Goal: Obtain resource: Download file/media

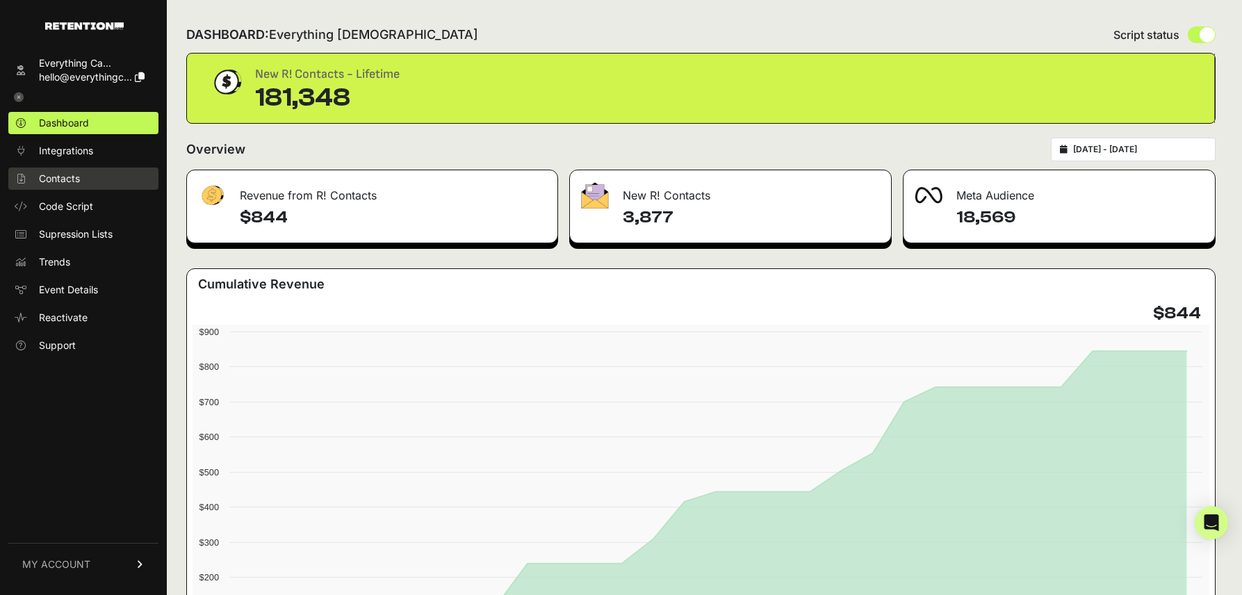
scroll to position [5, 0]
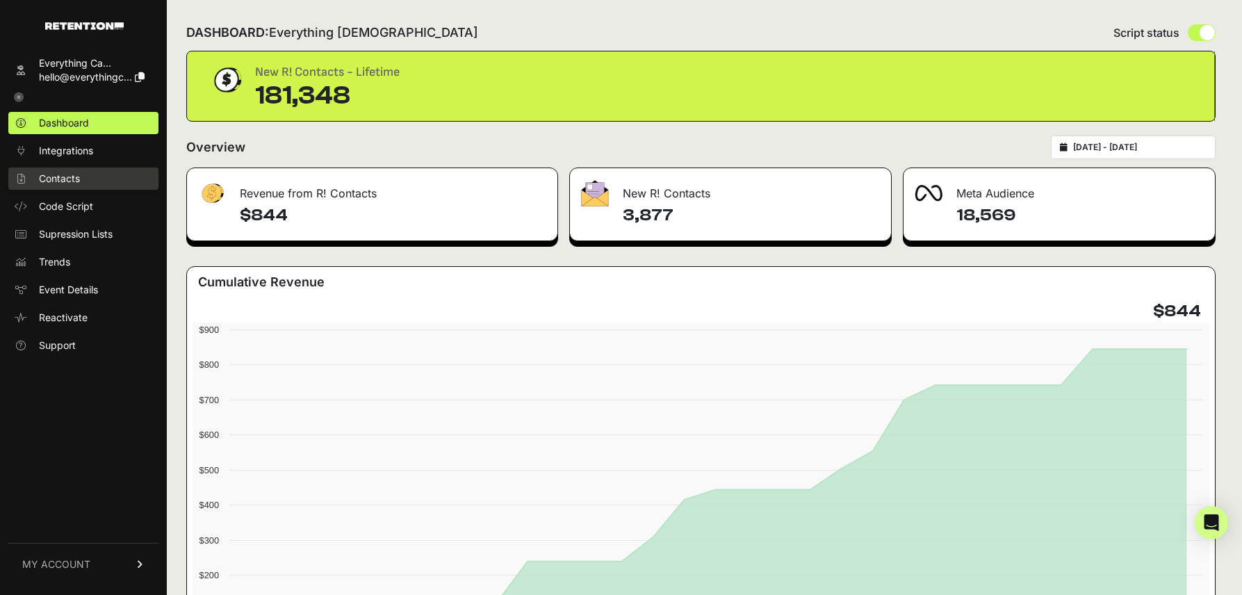
click at [86, 177] on link "Contacts" at bounding box center [83, 179] width 150 height 22
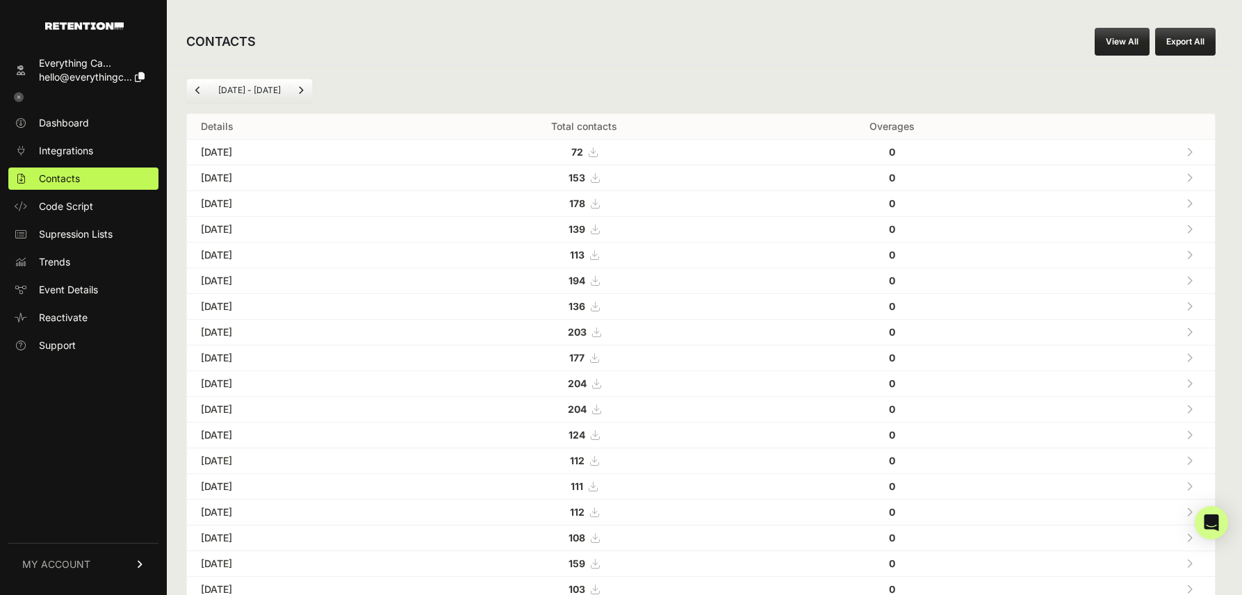
click at [1188, 152] on icon at bounding box center [1190, 152] width 6 height 10
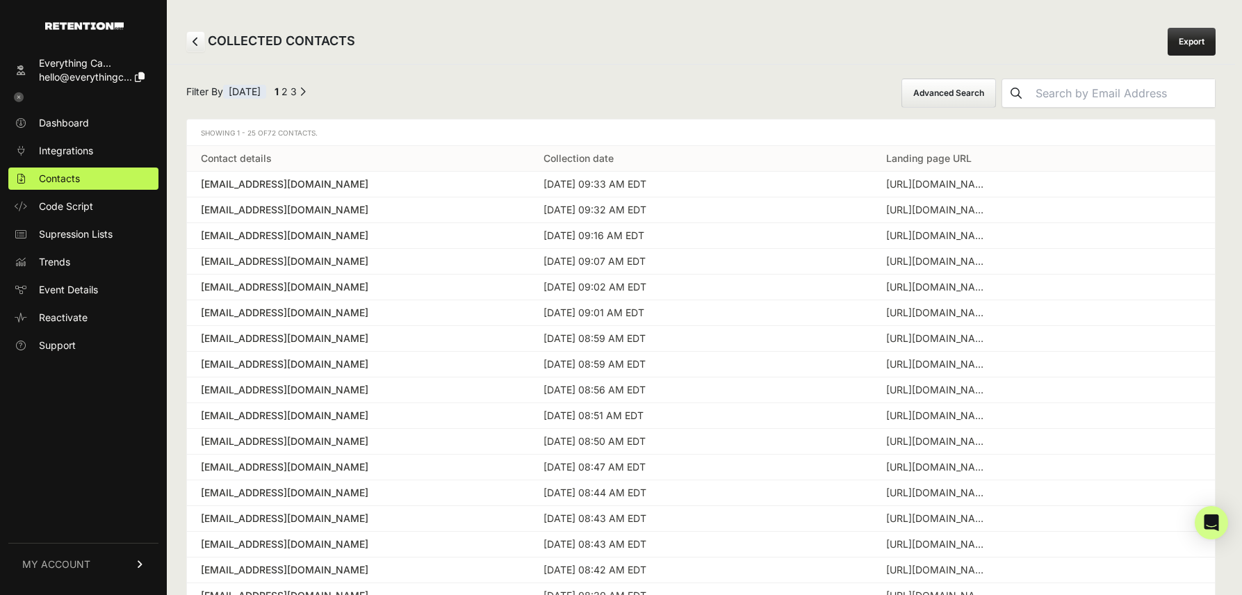
click at [988, 92] on button "Advanced Search" at bounding box center [949, 93] width 95 height 29
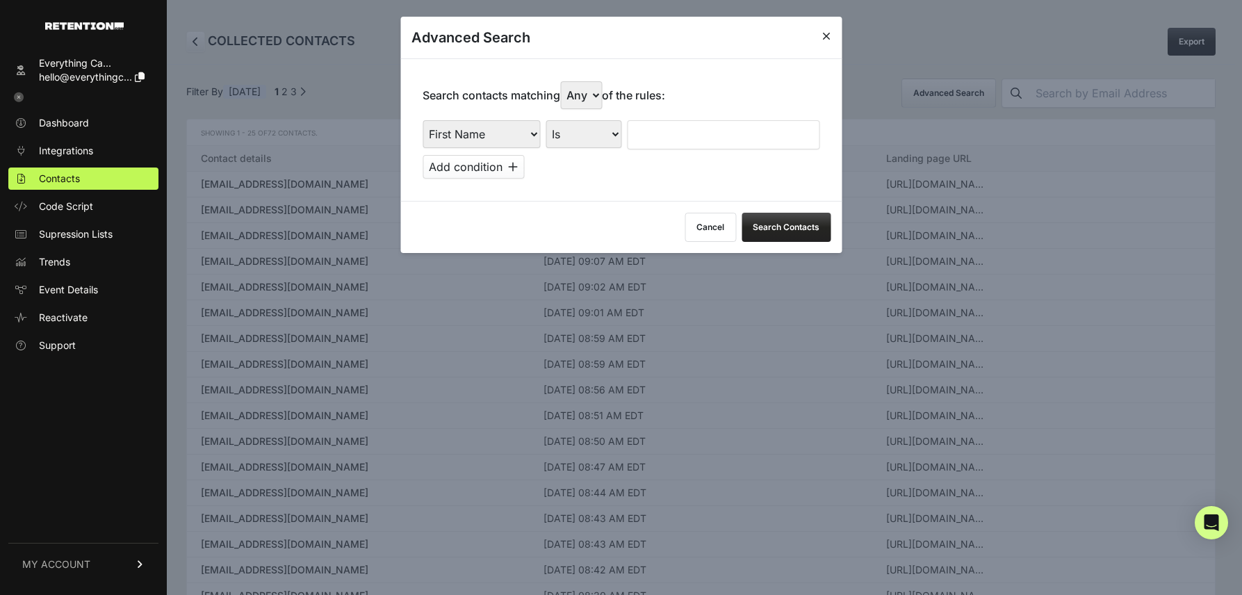
click at [581, 133] on select "Is Is not Contains Starts with" at bounding box center [584, 134] width 76 height 28
click at [506, 129] on select "First Name Last Name State City Email Email Domain Landing Domain Landing Page …" at bounding box center [481, 134] width 117 height 28
select select "landing_page_domain"
click at [423, 120] on select "First Name Last Name State City Email Email Domain Landing Domain Landing Page …" at bounding box center [481, 134] width 117 height 28
click at [592, 136] on select "Is Is not Contains Starts with" at bounding box center [584, 134] width 76 height 28
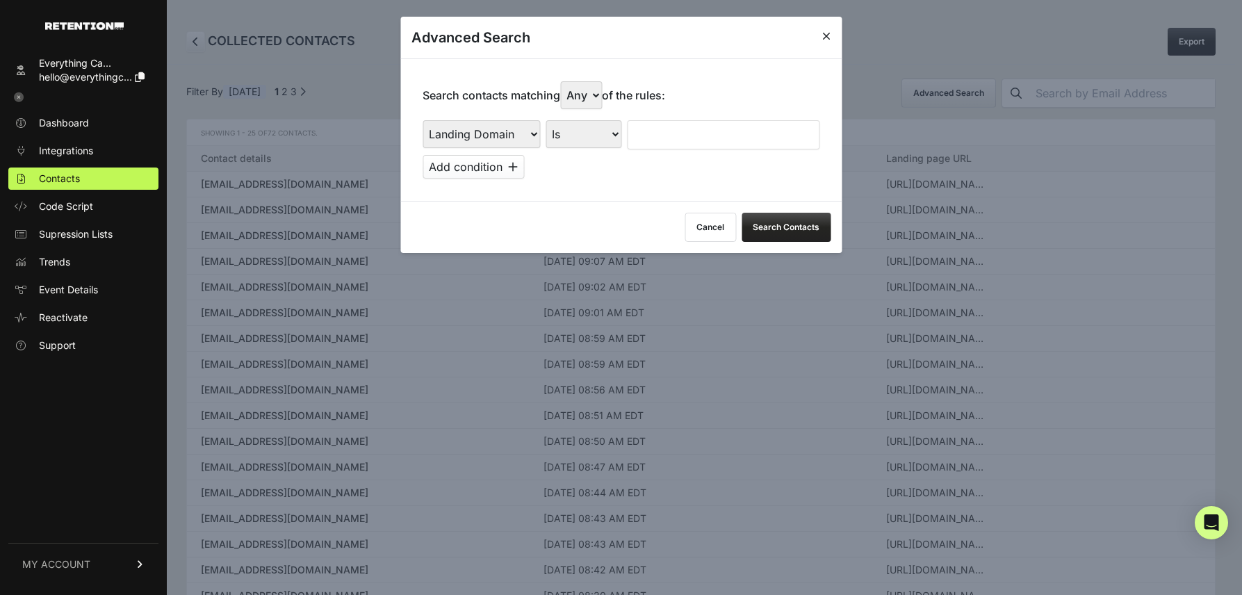
select select "contains"
click at [546, 120] on select "Is Is not Contains Starts with" at bounding box center [584, 134] width 76 height 28
click at [658, 133] on input "text" at bounding box center [723, 134] width 193 height 29
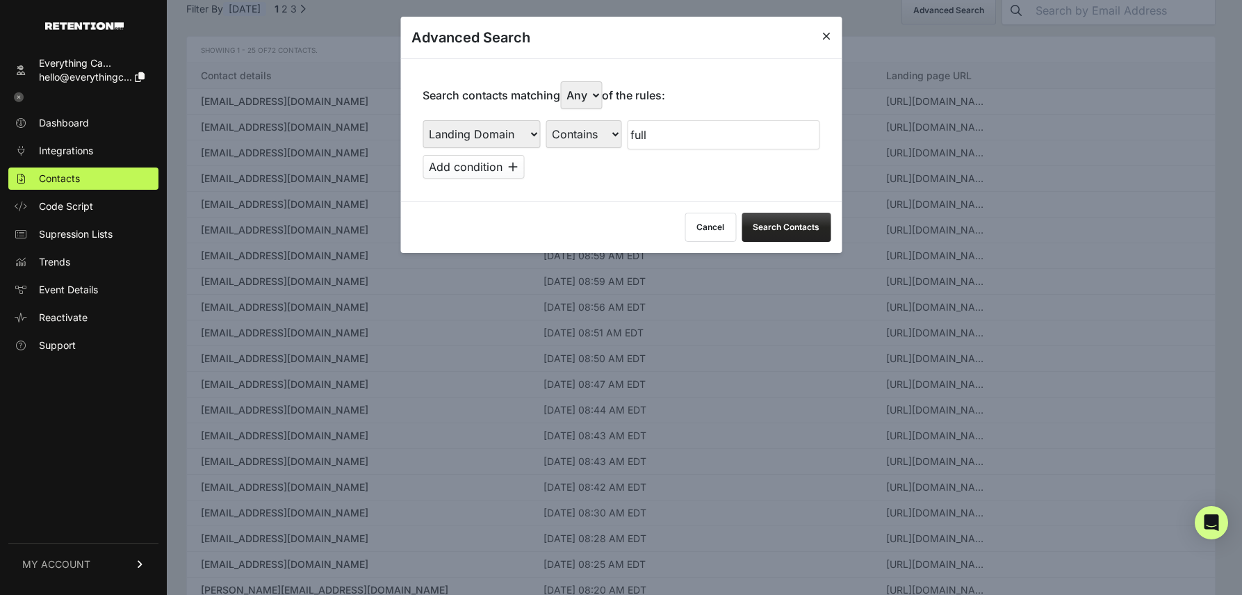
scroll to position [118, 0]
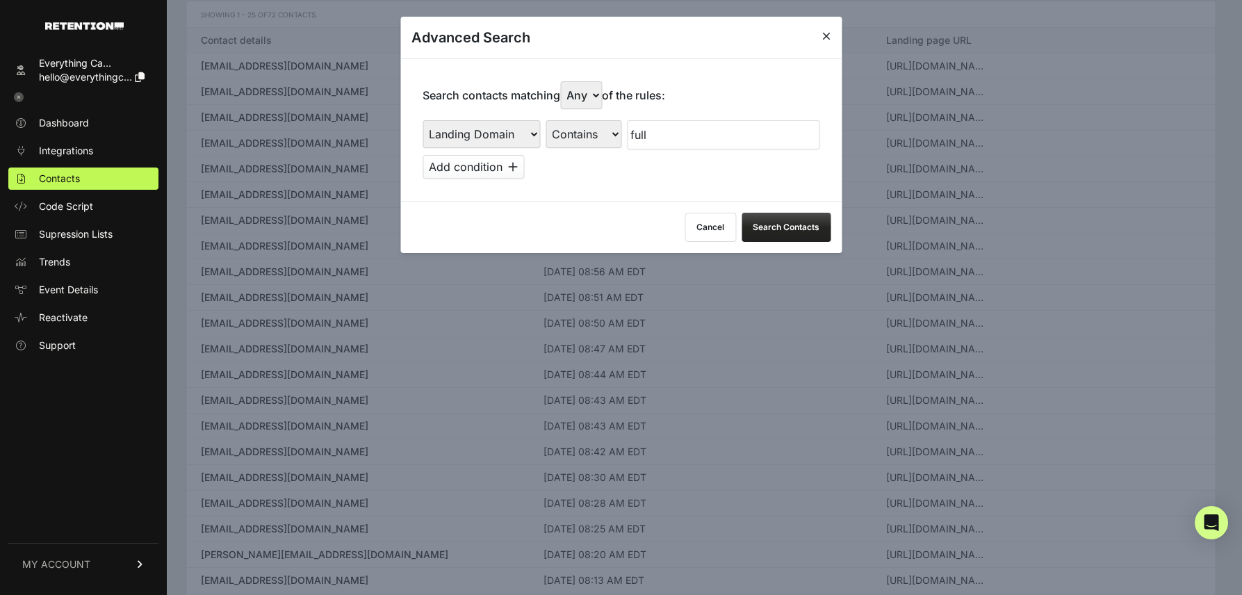
type input "full"
click at [766, 225] on button "Search Contacts" at bounding box center [786, 227] width 89 height 29
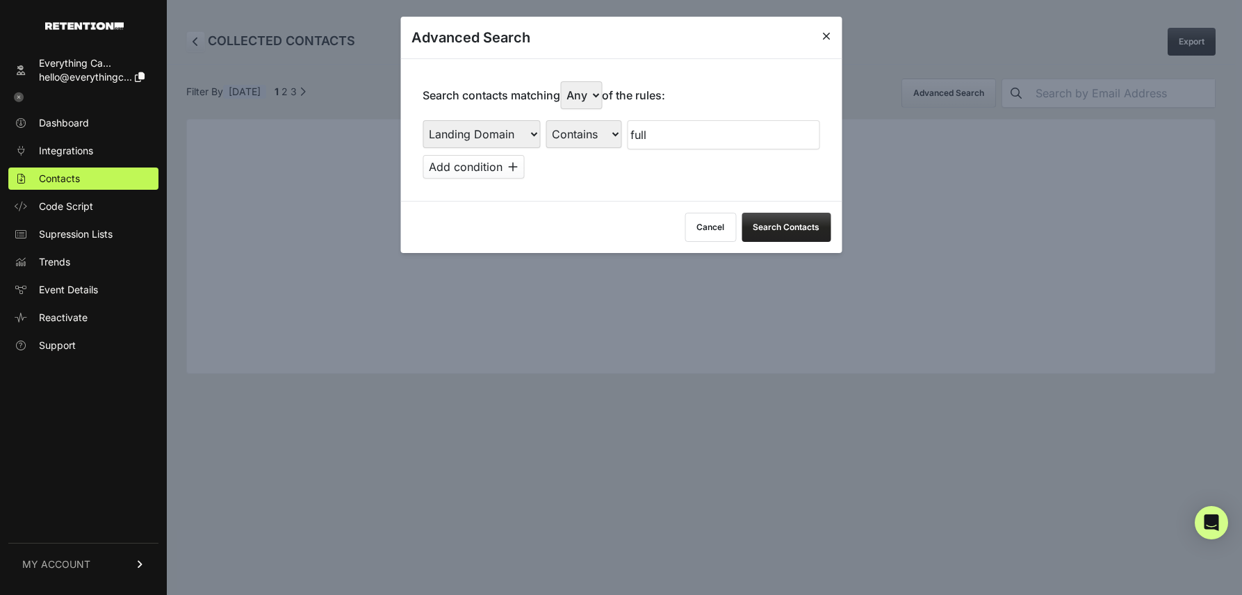
scroll to position [0, 0]
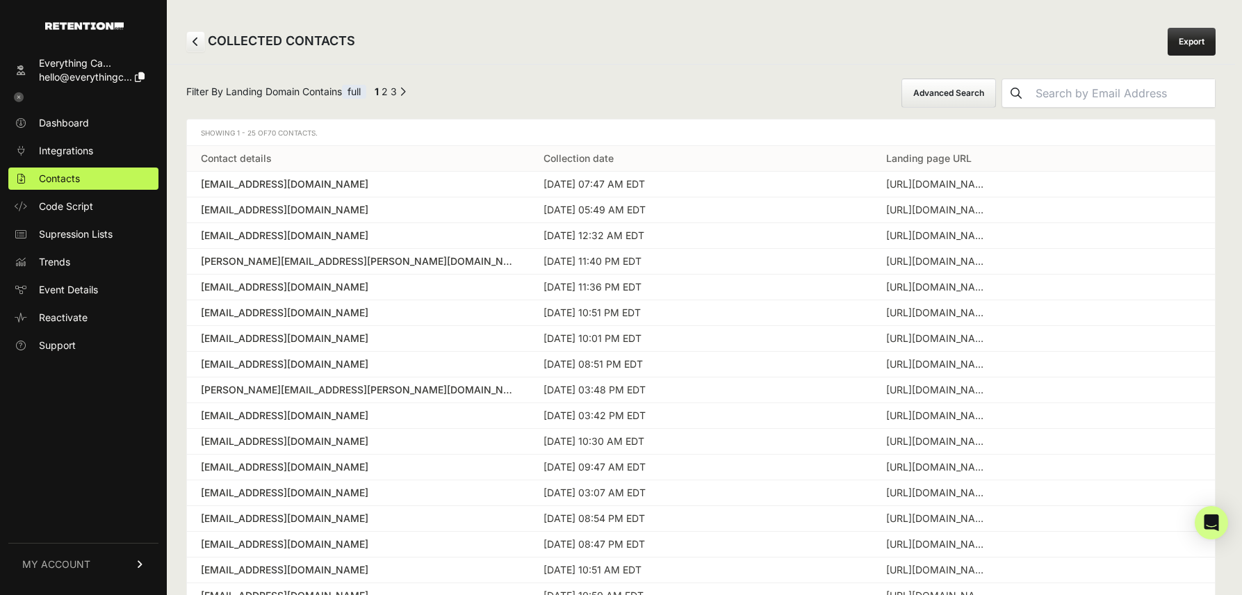
click at [1183, 44] on link "Export" at bounding box center [1192, 42] width 48 height 28
